Goal: Use online tool/utility

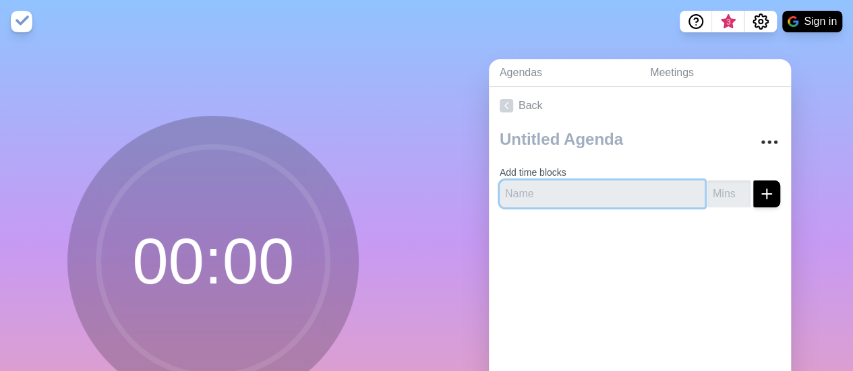
click at [538, 197] on input "text" at bounding box center [601, 194] width 205 height 27
click at [685, 193] on input "TEst 1" at bounding box center [601, 194] width 205 height 27
type input "TEst 1"
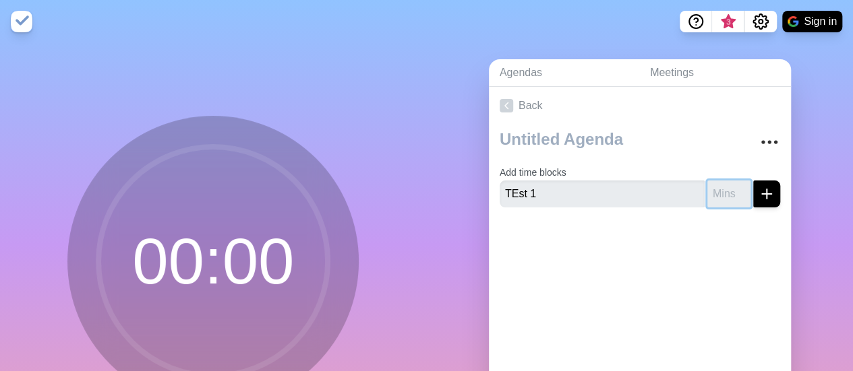
click at [709, 195] on input "number" at bounding box center [728, 194] width 43 height 27
type input "1"
click at [758, 198] on icon "submit" at bounding box center [766, 194] width 16 height 16
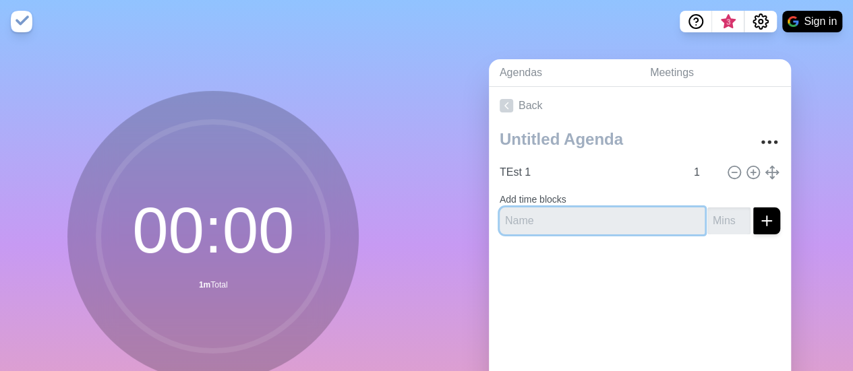
click at [616, 221] on input "text" at bounding box center [601, 221] width 205 height 27
type input "test 2"
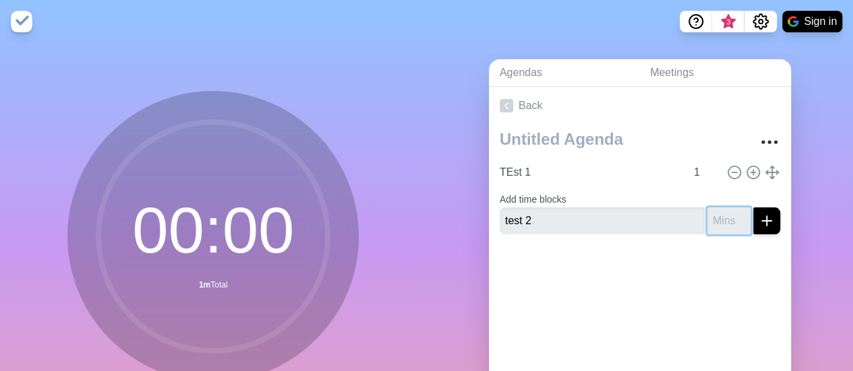
click at [707, 220] on input "number" at bounding box center [728, 221] width 43 height 27
type input "2"
click at [758, 224] on icon "submit" at bounding box center [766, 221] width 16 height 16
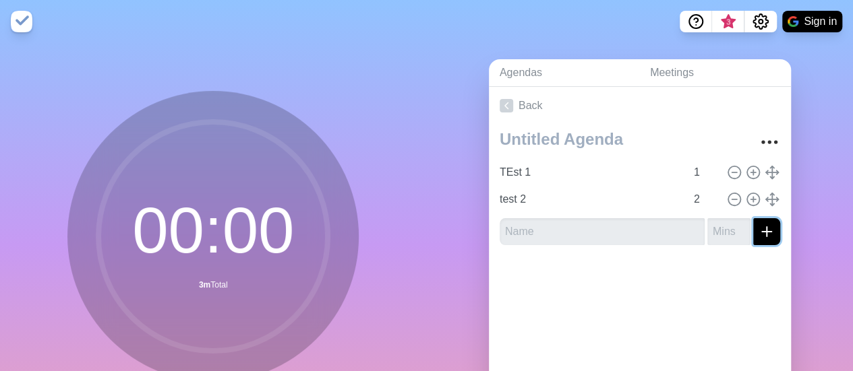
click at [758, 224] on icon "submit" at bounding box center [766, 232] width 16 height 16
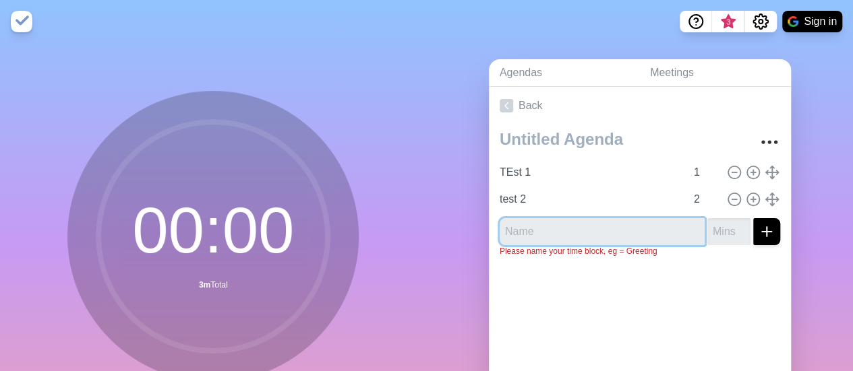
click at [641, 232] on input "text" at bounding box center [601, 231] width 205 height 27
type input "test 3"
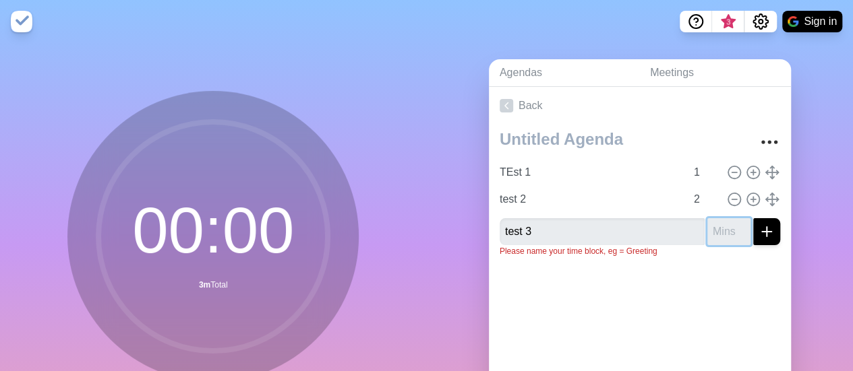
click at [707, 239] on input "number" at bounding box center [728, 231] width 43 height 27
type input "1"
click at [758, 235] on icon "submit" at bounding box center [766, 232] width 16 height 16
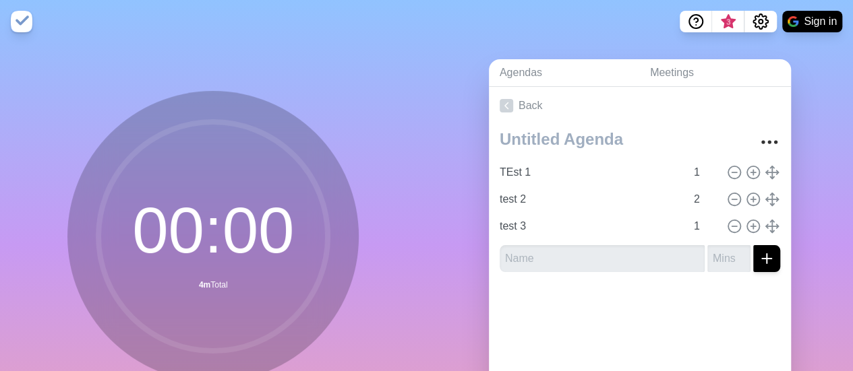
click at [805, 224] on div "Agendas Meetings Back TEst 1 1 test 2 2 test 3 1" at bounding box center [640, 267] width 427 height 448
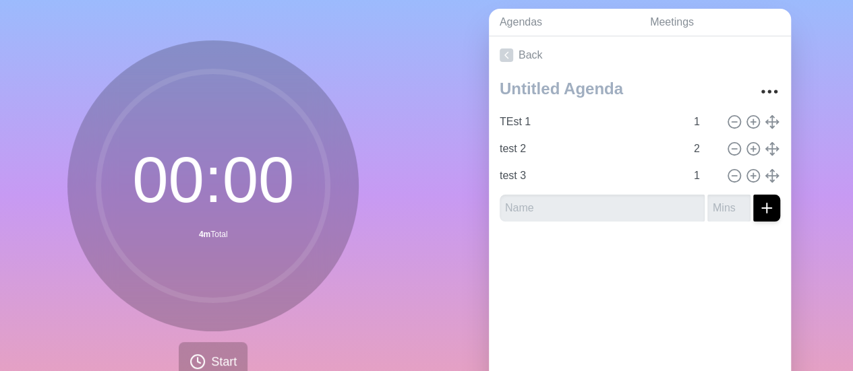
scroll to position [50, 0]
click at [235, 349] on button "Start" at bounding box center [213, 363] width 69 height 40
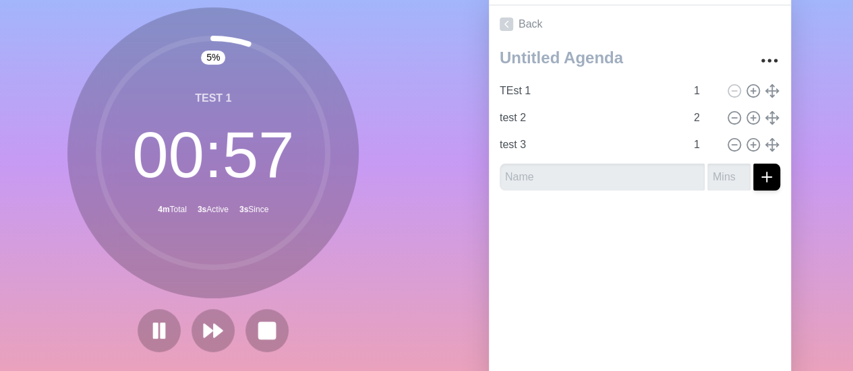
scroll to position [82, 0]
click at [204, 328] on polygon at bounding box center [208, 330] width 9 height 13
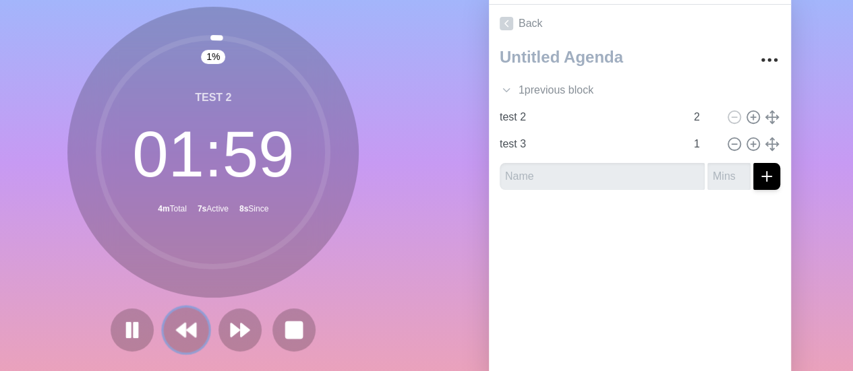
click at [175, 334] on icon at bounding box center [186, 330] width 23 height 23
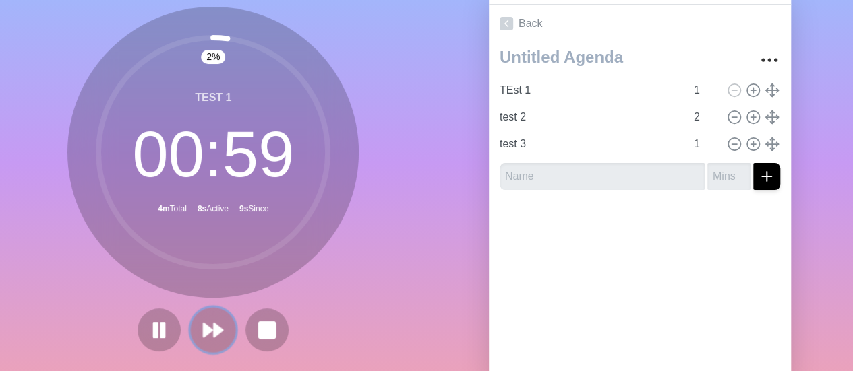
click at [213, 335] on icon at bounding box center [213, 330] width 23 height 23
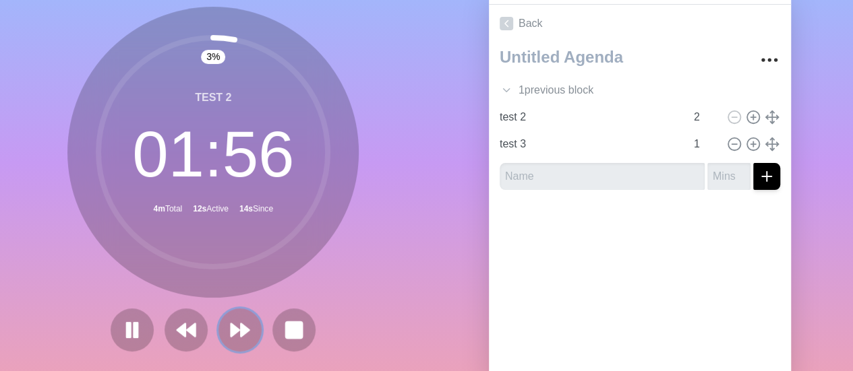
scroll to position [0, 0]
